Goal: Information Seeking & Learning: Find specific page/section

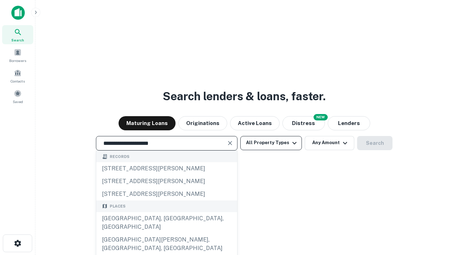
click at [166, 233] on div "[GEOGRAPHIC_DATA], [GEOGRAPHIC_DATA], [GEOGRAPHIC_DATA]" at bounding box center [166, 222] width 141 height 21
type input "**********"
click at [271, 143] on button "All Property Types" at bounding box center [271, 143] width 62 height 14
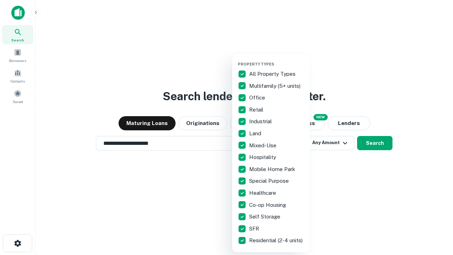
click at [277, 59] on button "button" at bounding box center [277, 59] width 78 height 0
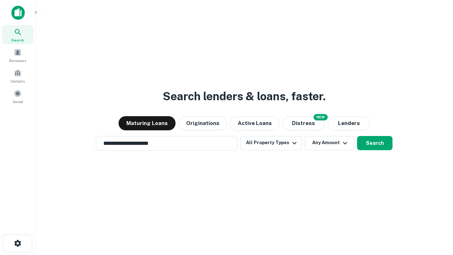
scroll to position [4, 85]
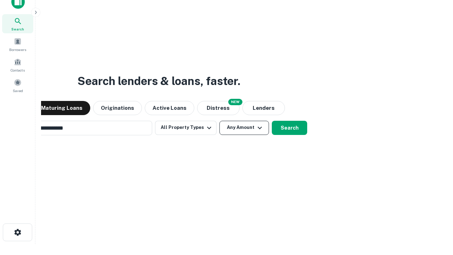
click at [220, 121] on button "Any Amount" at bounding box center [245, 128] width 50 height 14
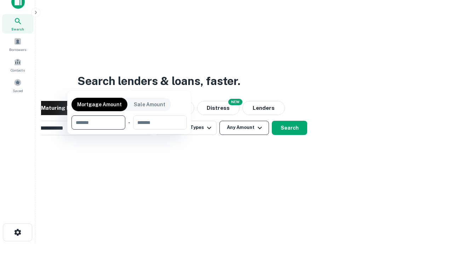
scroll to position [51, 200]
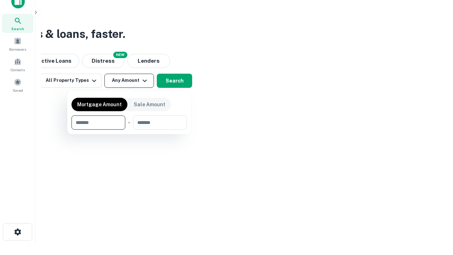
type input "*******"
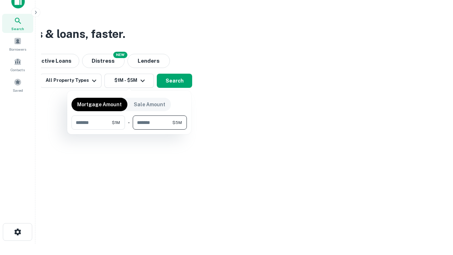
type input "*******"
click at [129, 130] on button "button" at bounding box center [129, 130] width 115 height 0
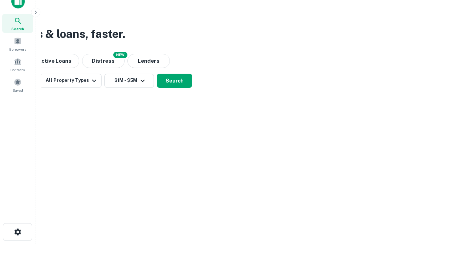
scroll to position [0, 0]
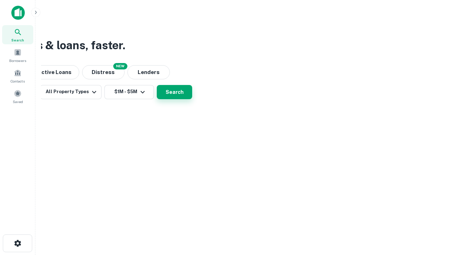
click at [192, 99] on button "Search" at bounding box center [174, 92] width 35 height 14
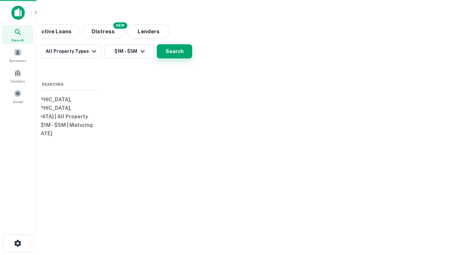
scroll to position [11, 0]
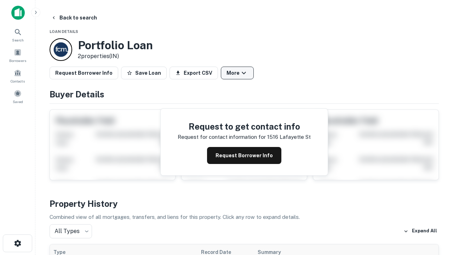
click at [237, 73] on button "More" at bounding box center [237, 73] width 33 height 13
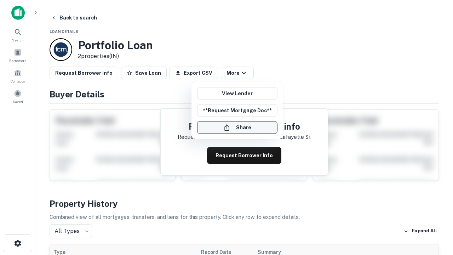
click at [237, 127] on button "Share" at bounding box center [237, 127] width 80 height 13
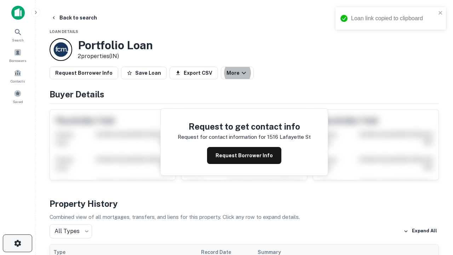
click at [17, 243] on icon "button" at bounding box center [17, 243] width 8 height 8
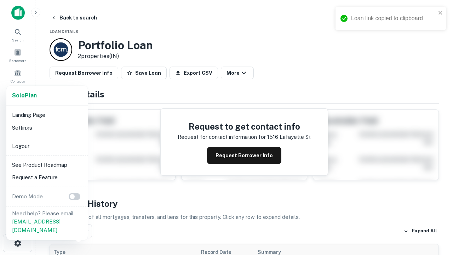
click at [47, 146] on li "Logout" at bounding box center [47, 146] width 76 height 13
